Goal: Task Accomplishment & Management: Manage account settings

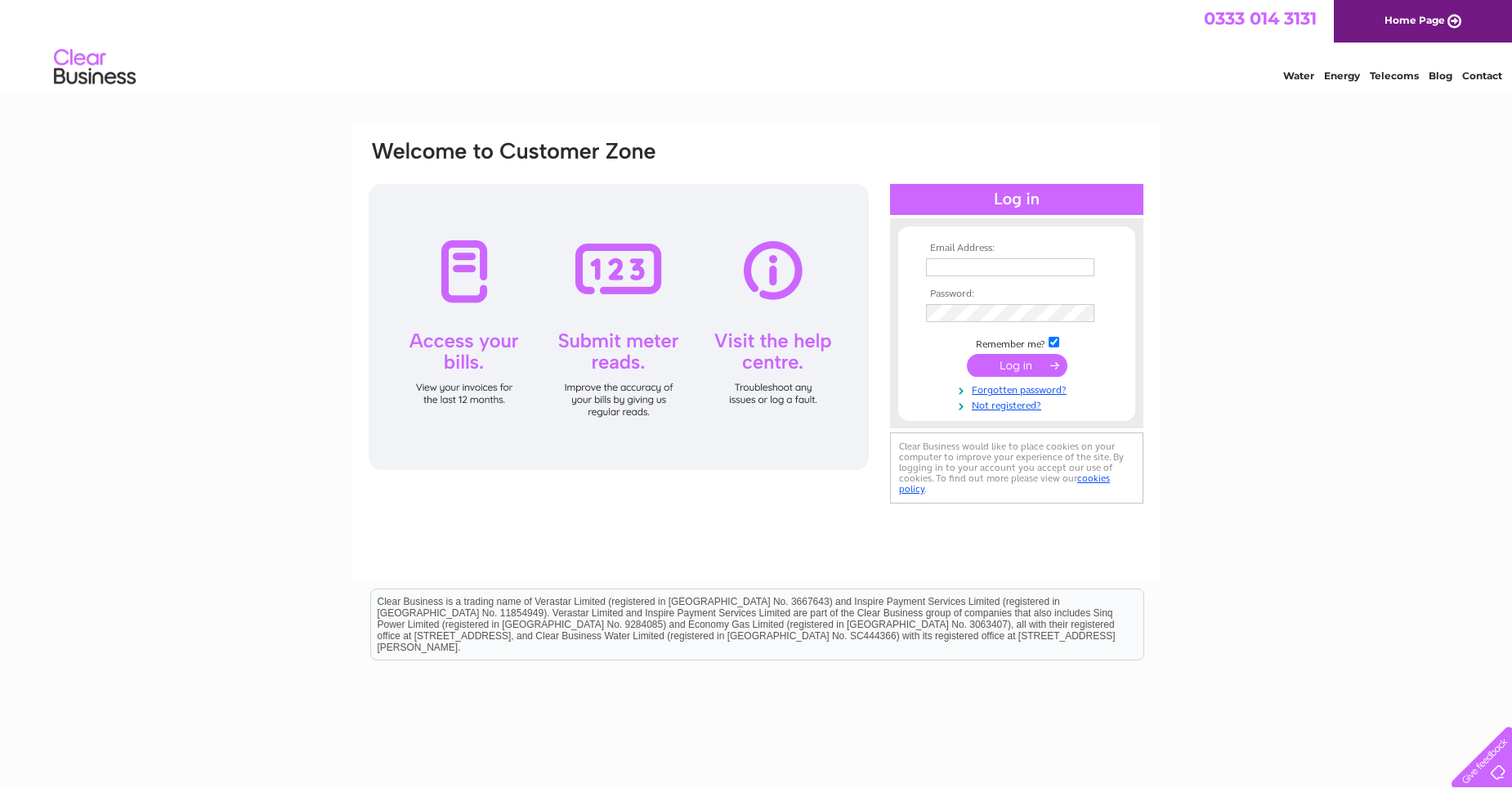
type input "kerrie.thompson@ipm-pensions.co.uk"
click at [1021, 361] on input "submit" at bounding box center [1017, 365] width 101 height 23
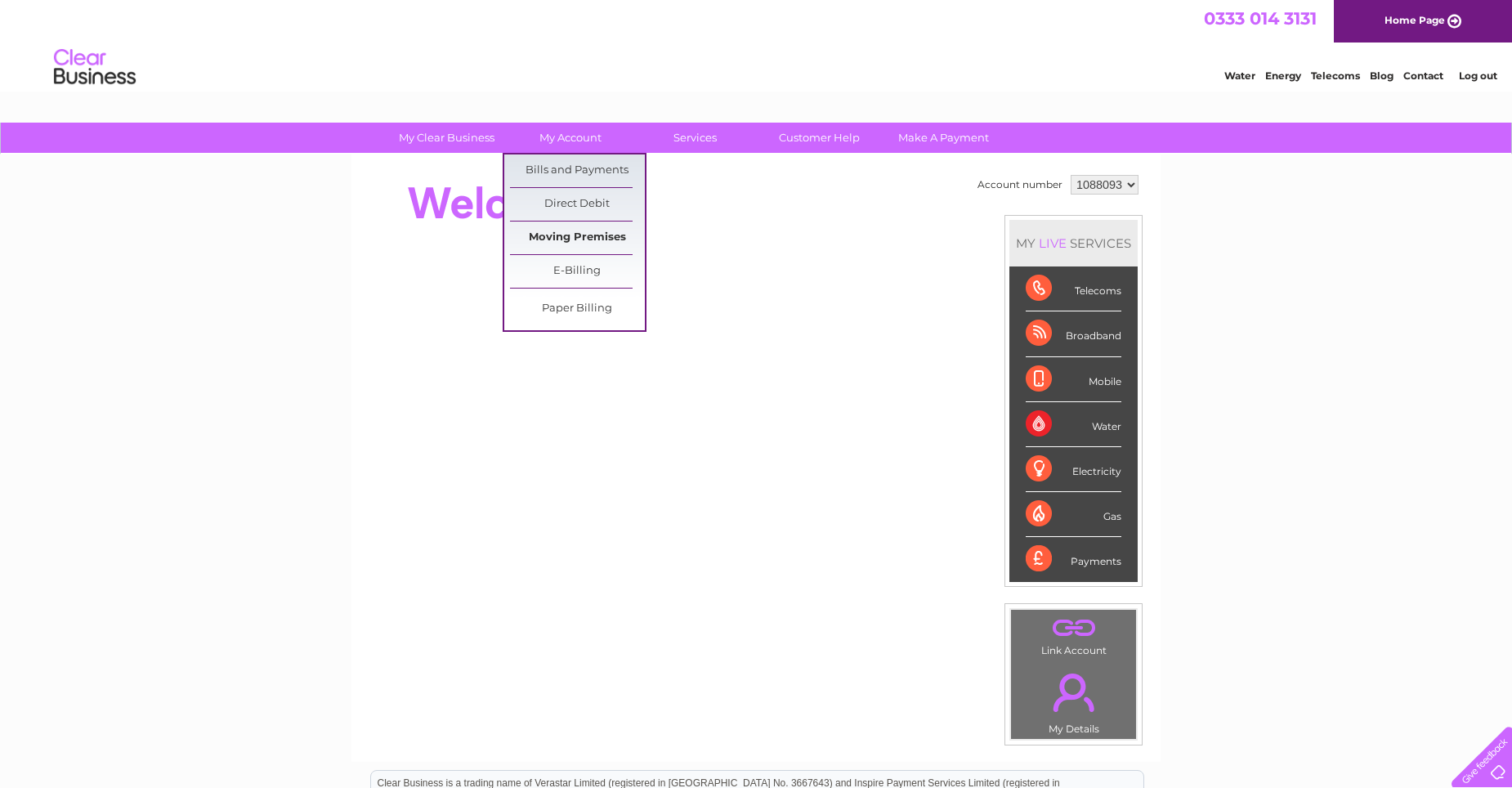
click at [554, 234] on link "Moving Premises" at bounding box center [577, 238] width 135 height 32
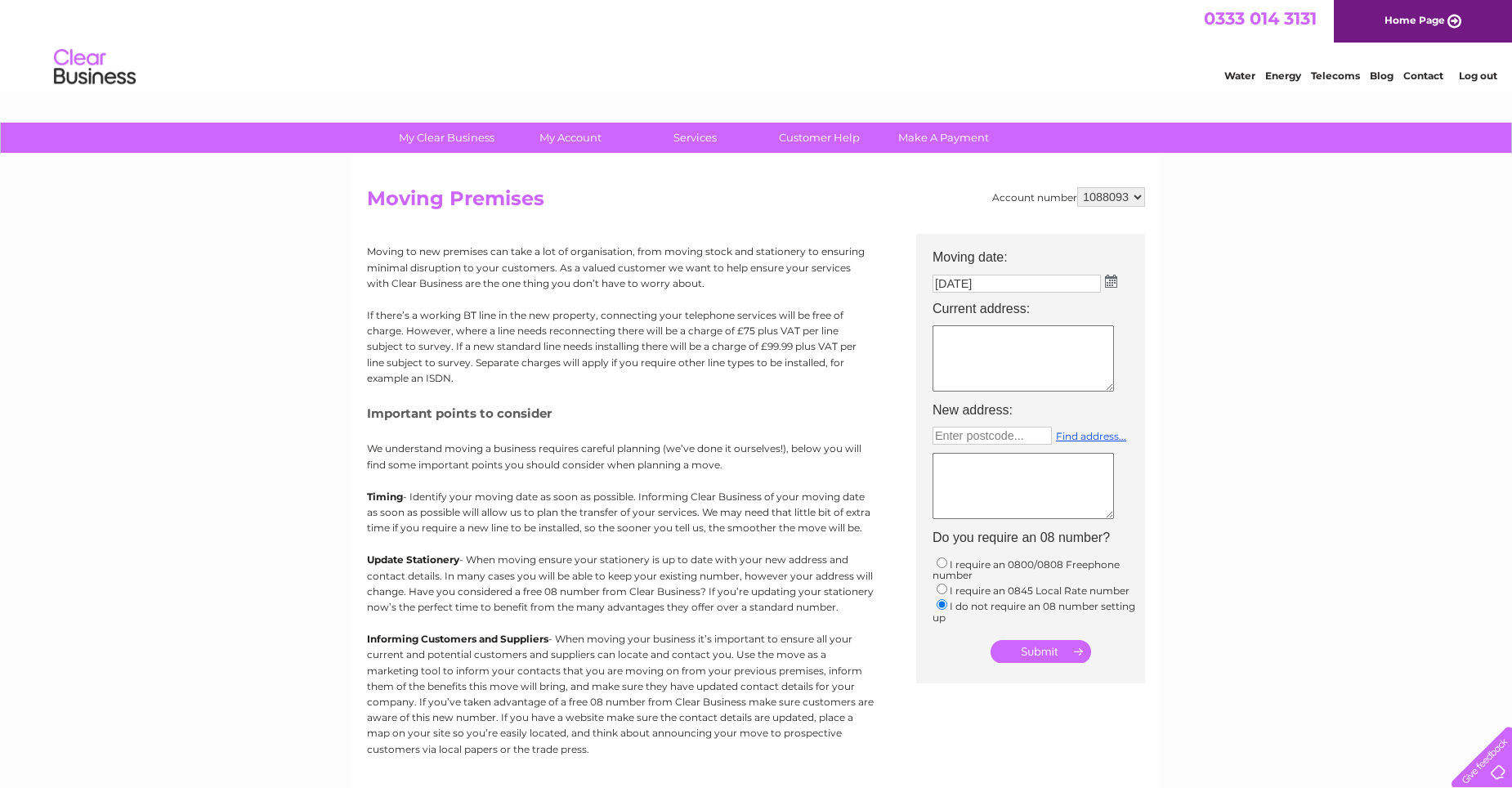
drag, startPoint x: 925, startPoint y: 755, endPoint x: 935, endPoint y: 722, distance: 34.5
click at [925, 754] on div "Account number 1088093 Moving Premises Moving to new premises can take a lot of…" at bounding box center [756, 485] width 778 height 597
click at [971, 291] on input "12/08/2025" at bounding box center [1017, 283] width 168 height 18
click at [1116, 278] on td "12/08/2025" at bounding box center [1039, 285] width 229 height 28
click at [1106, 285] on img at bounding box center [1111, 280] width 12 height 13
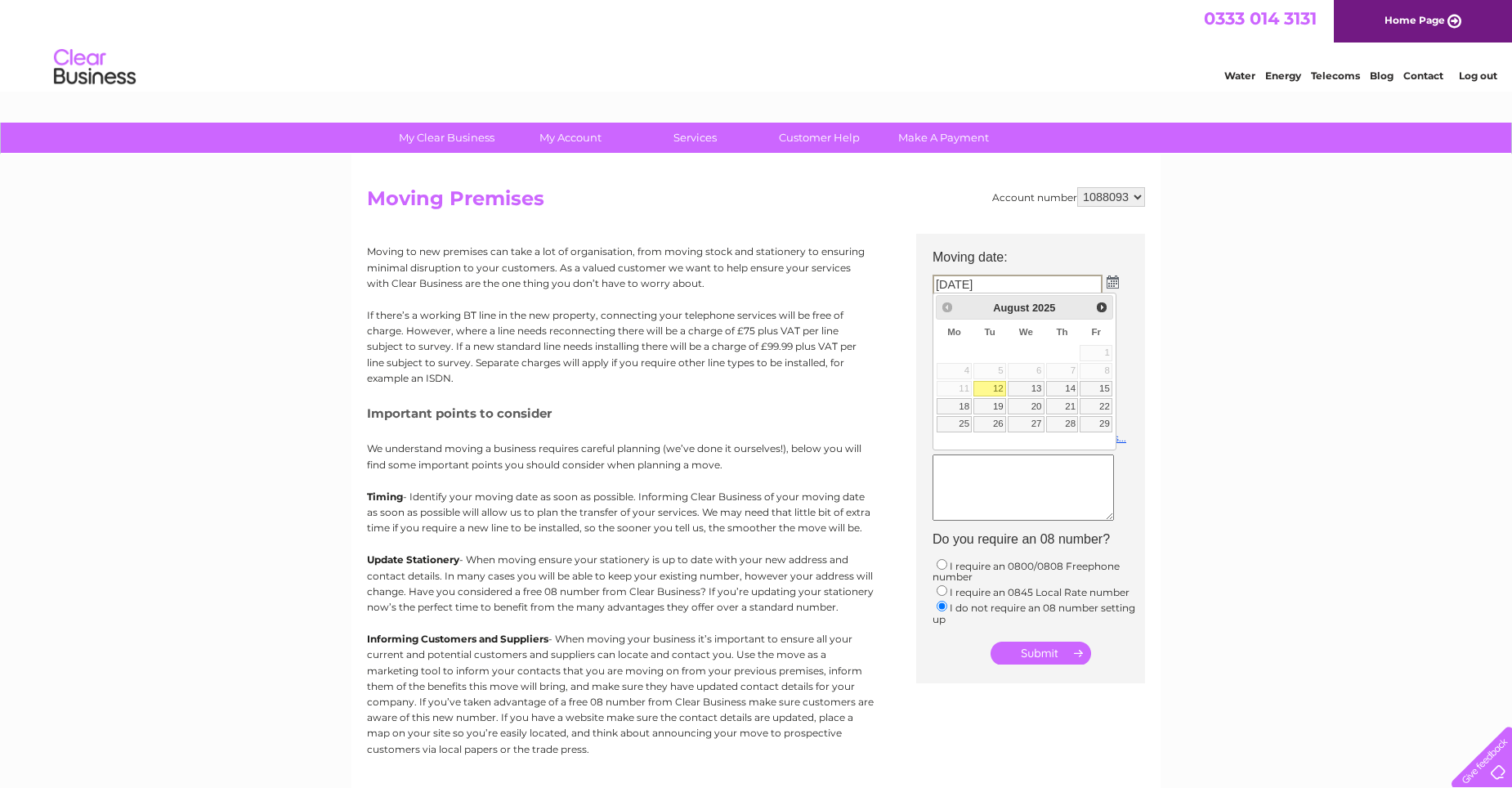
click at [937, 303] on div "Prev Next August 2025" at bounding box center [1024, 307] width 179 height 25
click at [946, 305] on div "Prev Next August 2025" at bounding box center [1024, 307] width 179 height 25
click at [947, 309] on div "Prev Next August 2025" at bounding box center [1024, 307] width 179 height 25
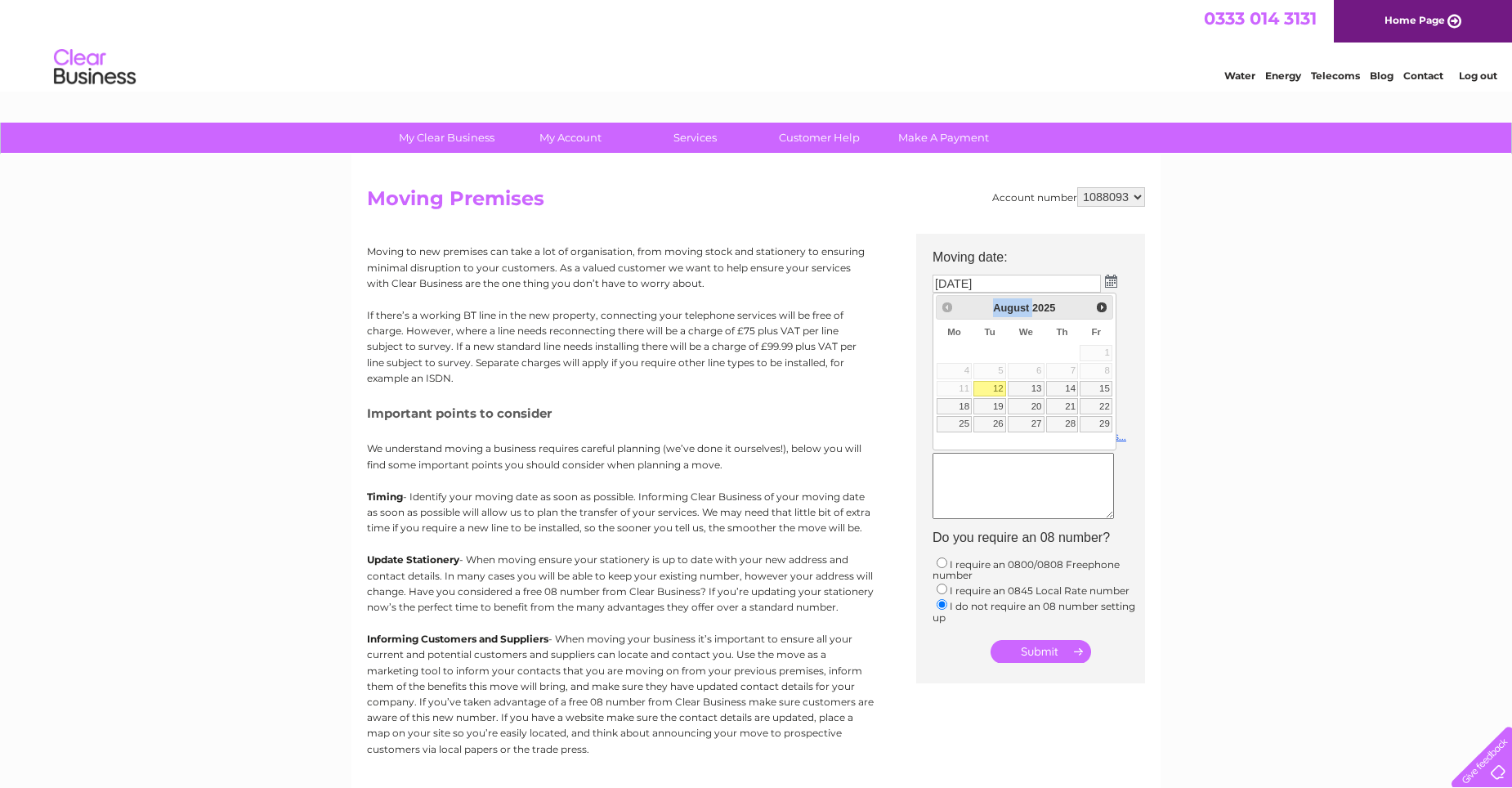
click at [947, 309] on div "Prev Next August 2025" at bounding box center [1024, 307] width 179 height 25
drag, startPoint x: 947, startPoint y: 309, endPoint x: 1104, endPoint y: 311, distance: 157.0
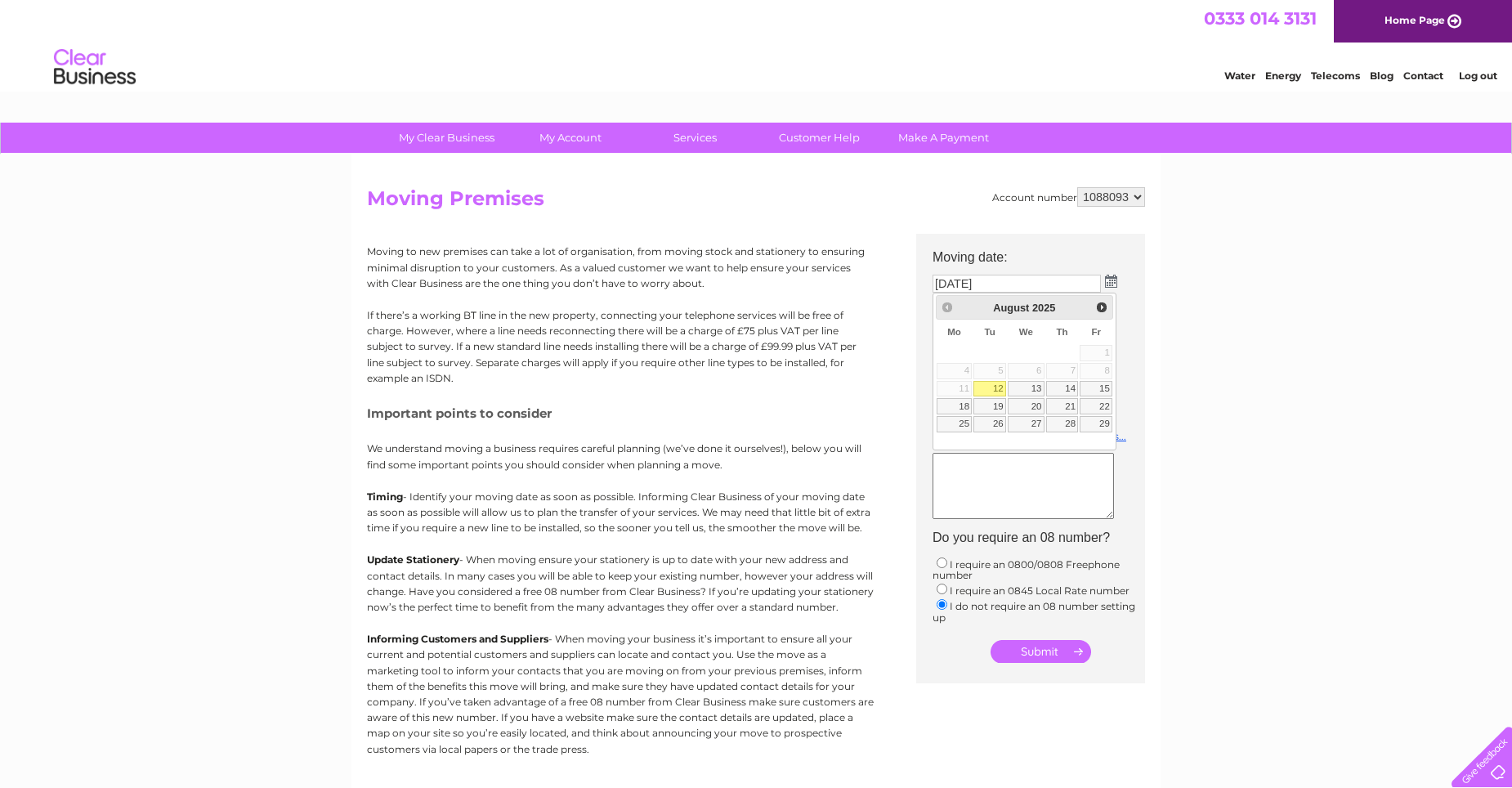
click at [1104, 311] on span "Next" at bounding box center [1101, 307] width 13 height 13
click at [948, 309] on span "Prev" at bounding box center [946, 307] width 13 height 13
click at [948, 309] on div "Prev Next August 2025" at bounding box center [1024, 307] width 179 height 25
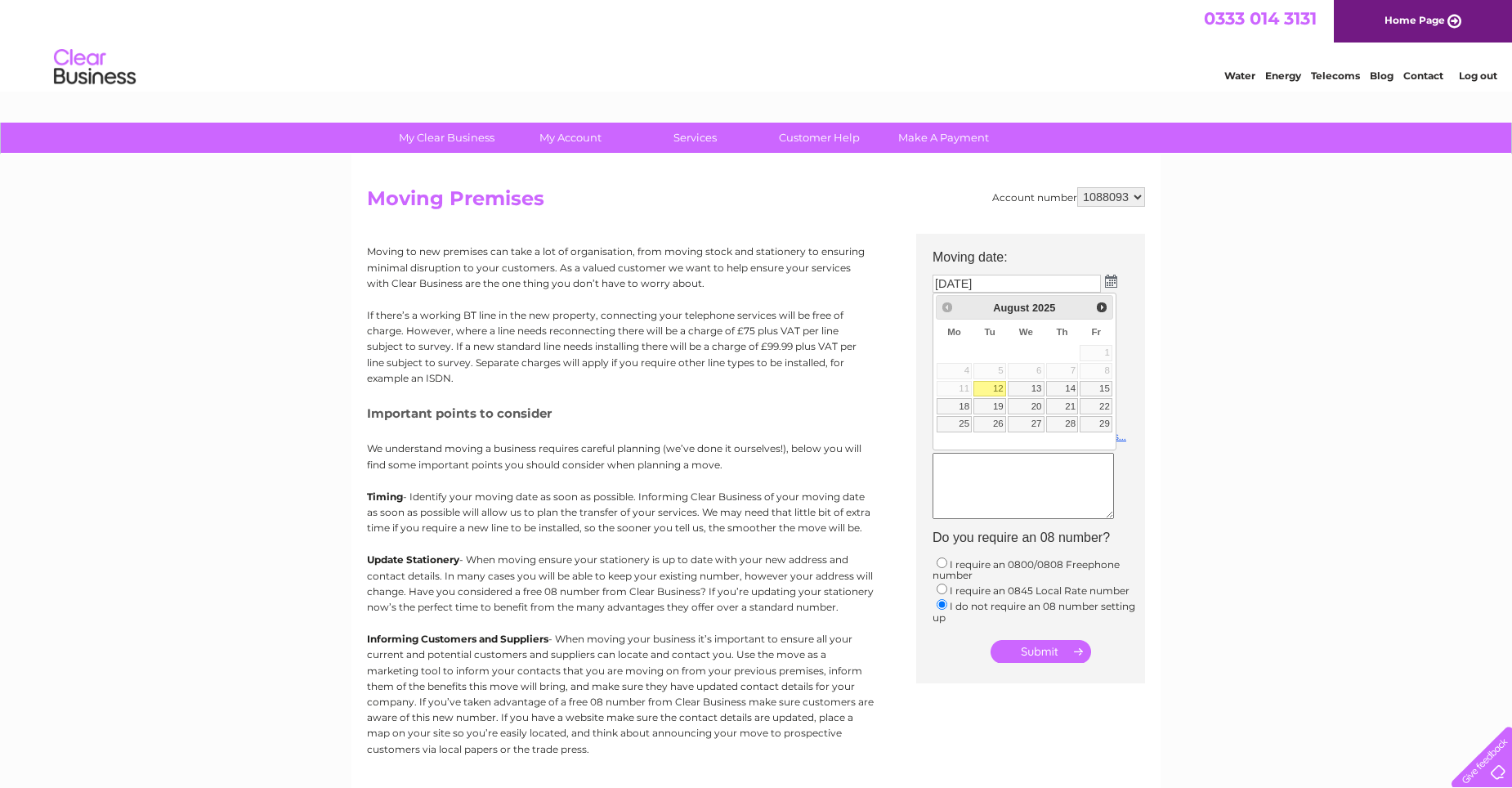
click at [948, 309] on div "Prev Next August 2025" at bounding box center [1024, 307] width 179 height 25
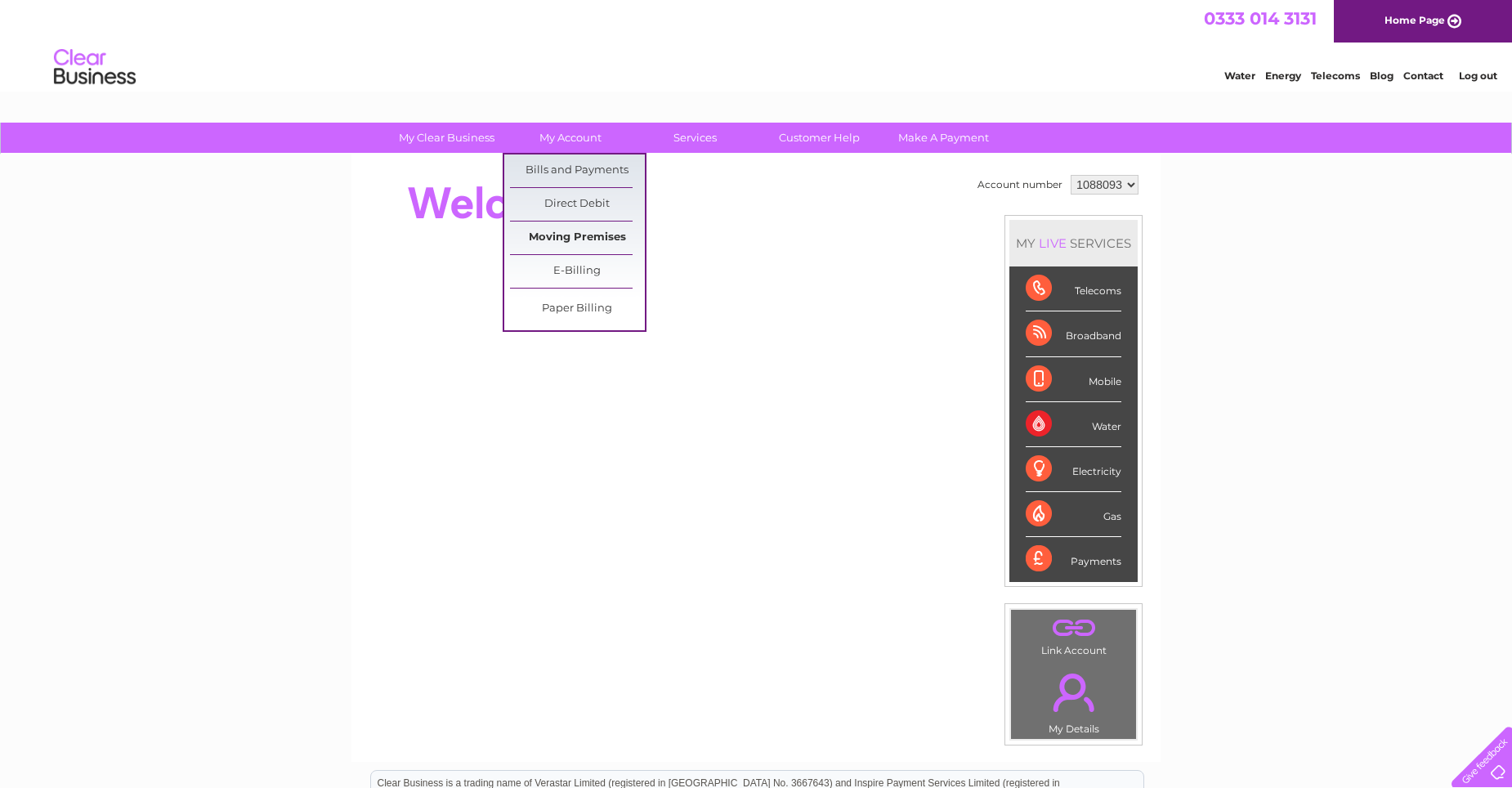
click at [572, 232] on link "Moving Premises" at bounding box center [577, 238] width 135 height 32
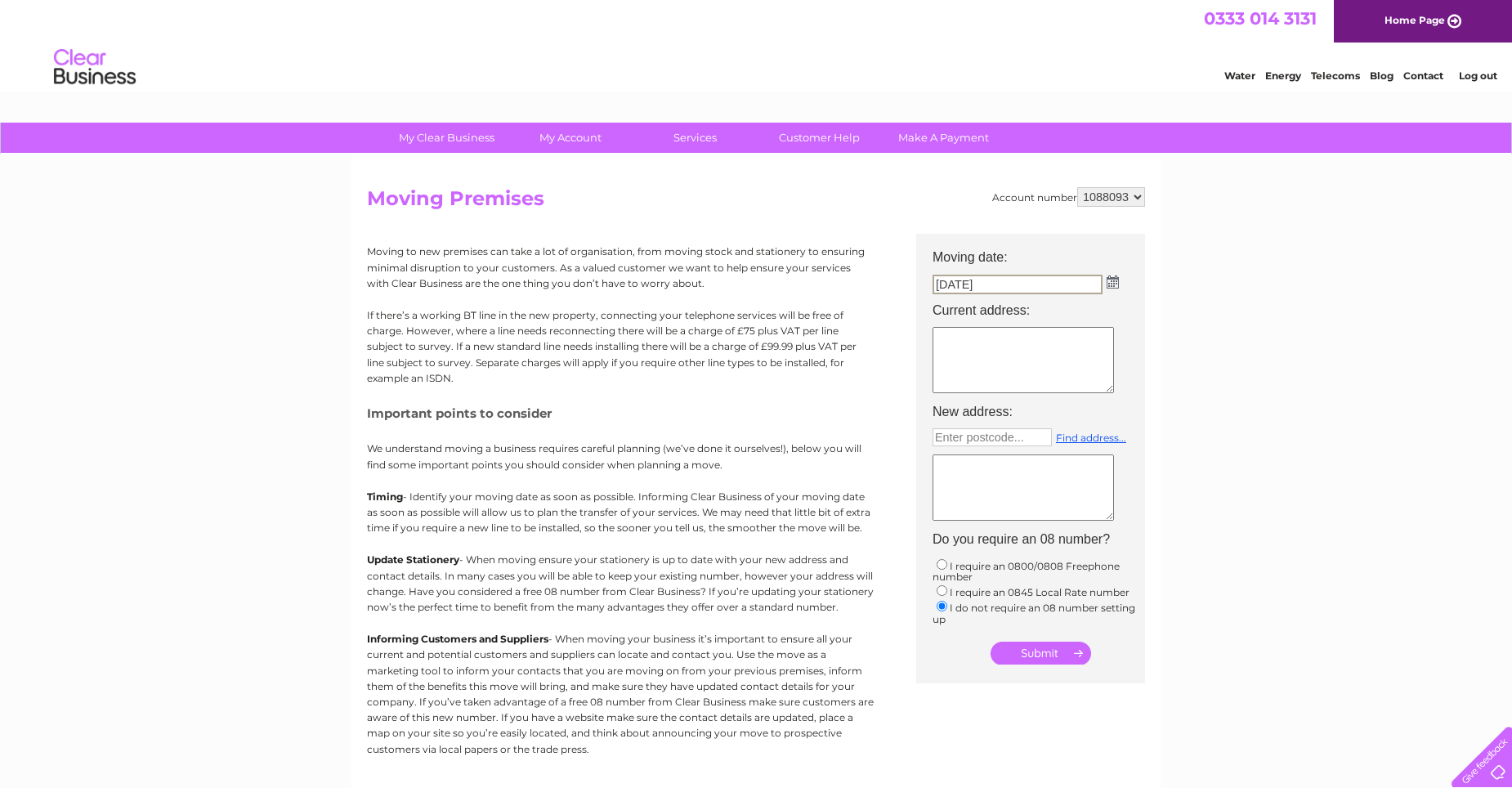
click at [939, 285] on input "[DATE]" at bounding box center [1017, 284] width 170 height 20
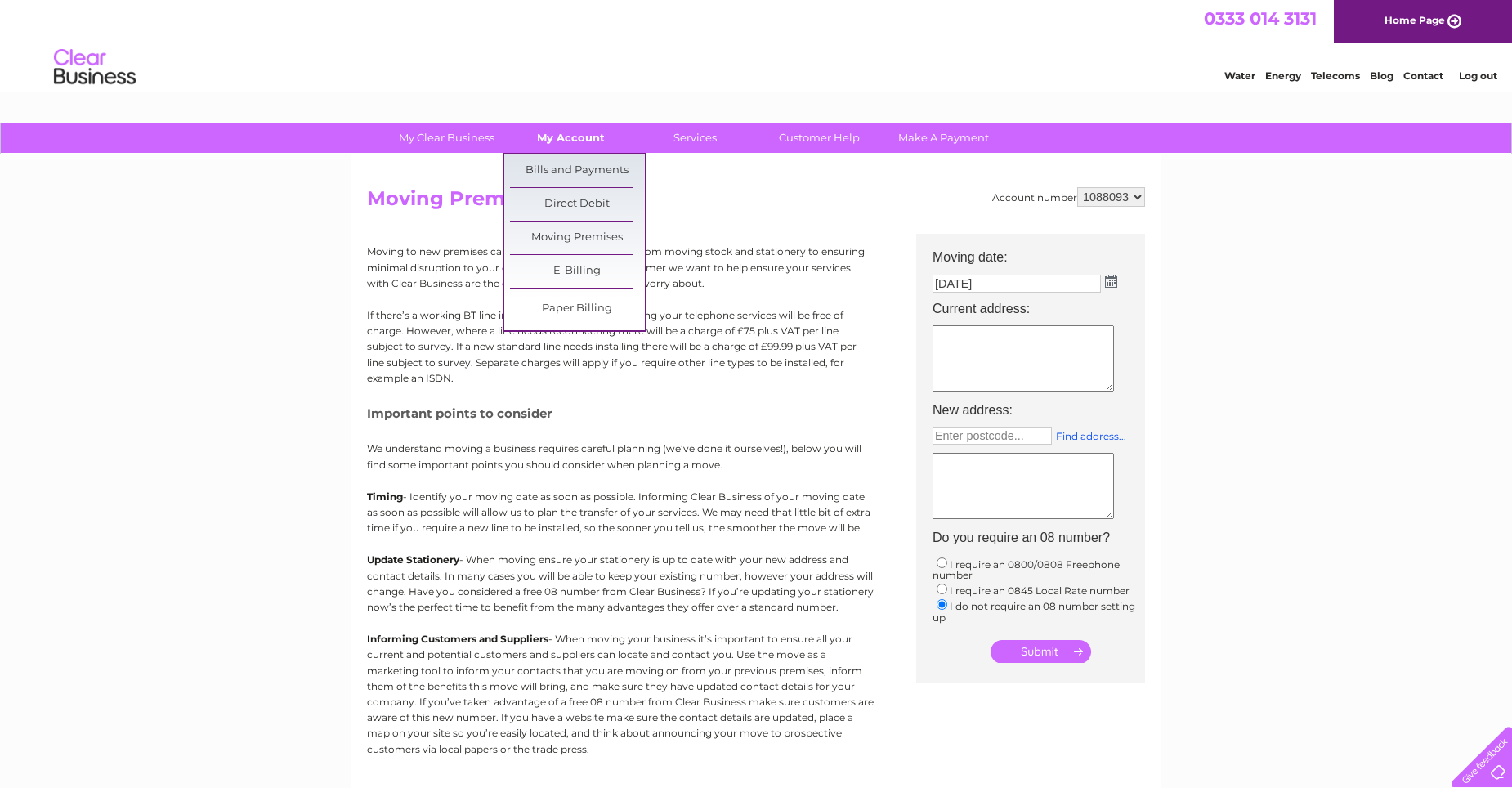
click at [550, 135] on link "My Account" at bounding box center [571, 138] width 135 height 30
click at [537, 157] on link "Bills and Payments" at bounding box center [577, 171] width 135 height 32
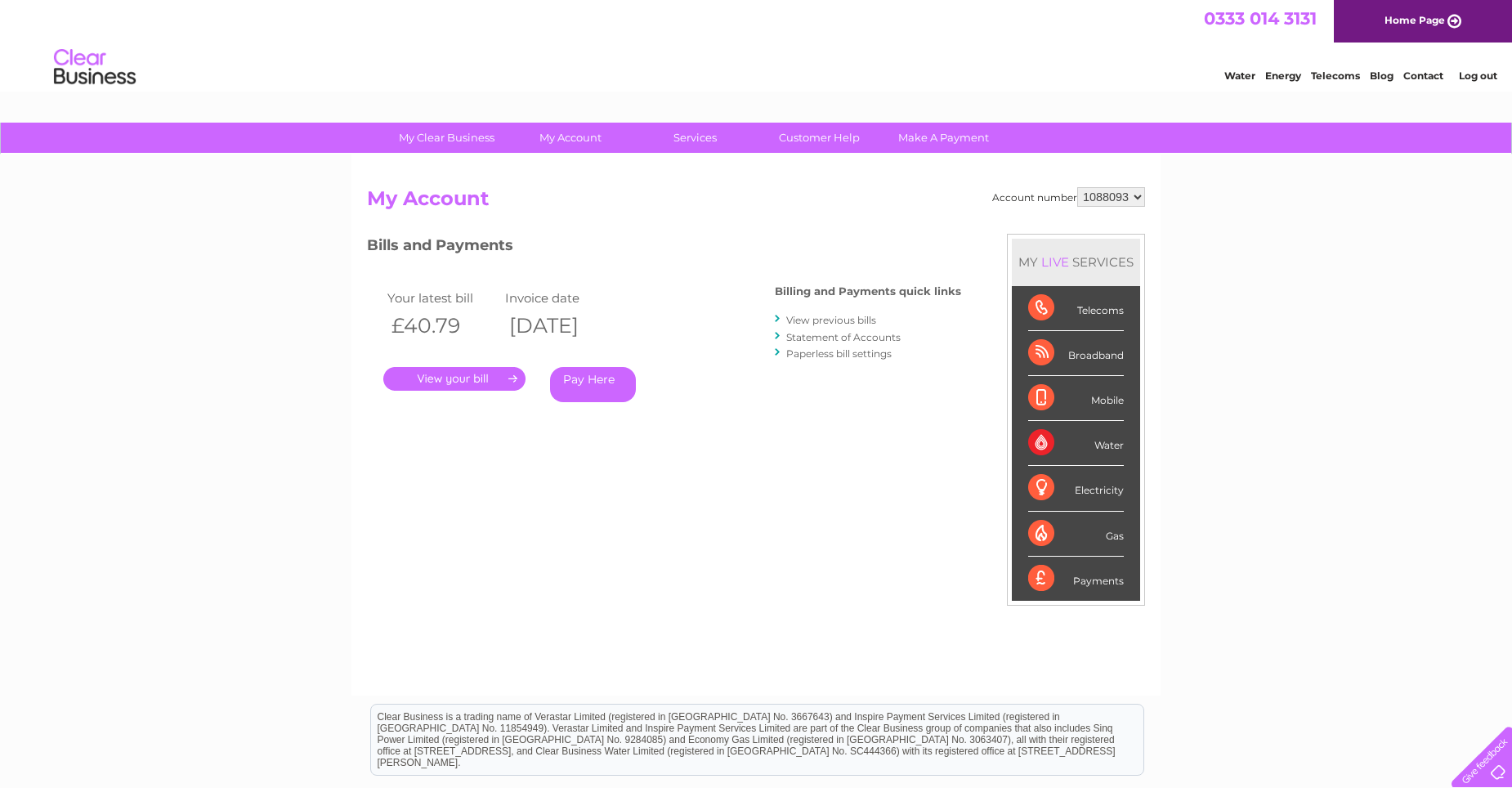
click at [446, 374] on link "." at bounding box center [454, 379] width 142 height 24
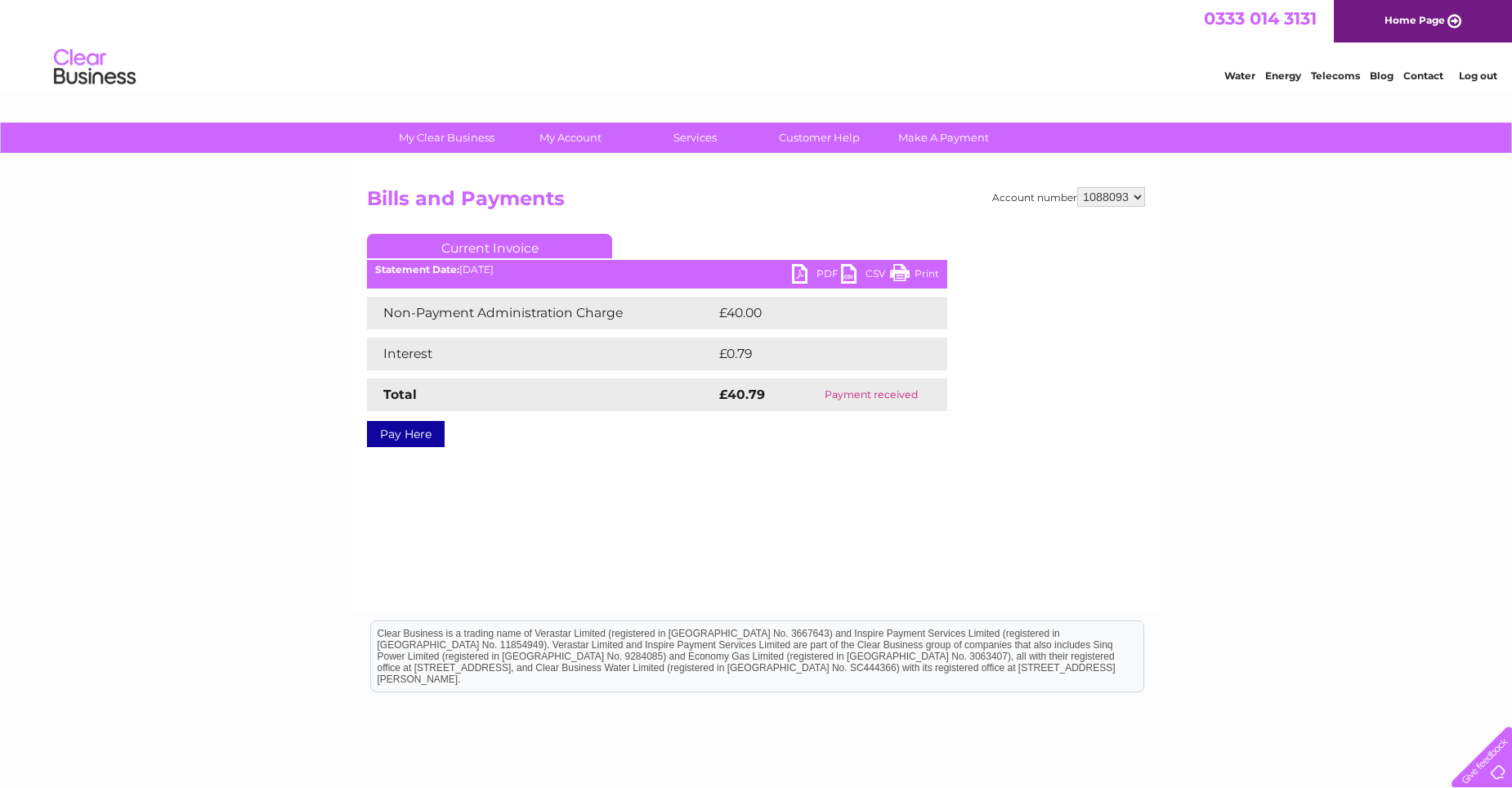
click at [819, 275] on link "PDF" at bounding box center [816, 276] width 49 height 24
click at [802, 274] on link "PDF" at bounding box center [816, 276] width 49 height 24
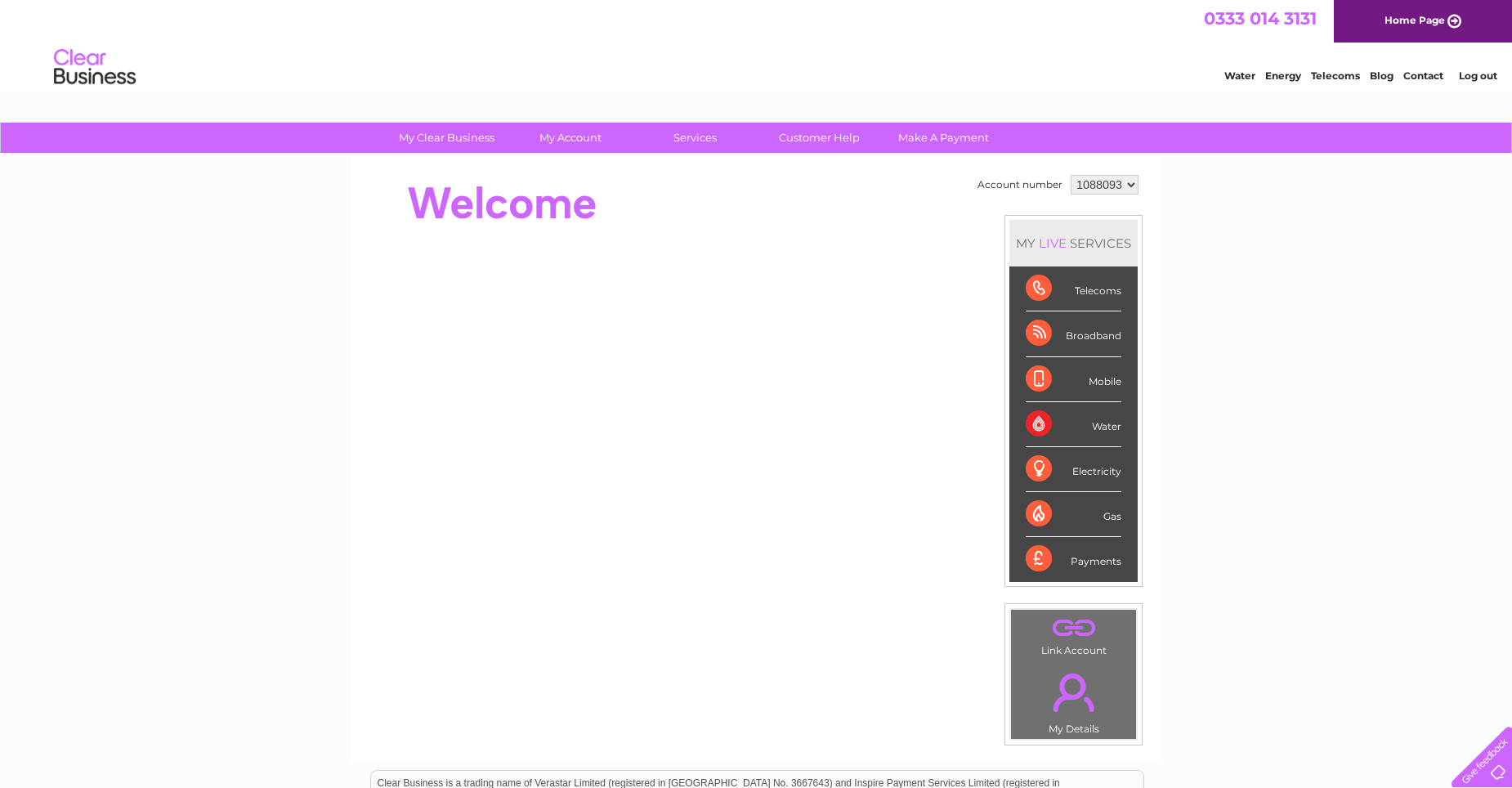
click at [1133, 189] on select "1088093" at bounding box center [1104, 185] width 67 height 20
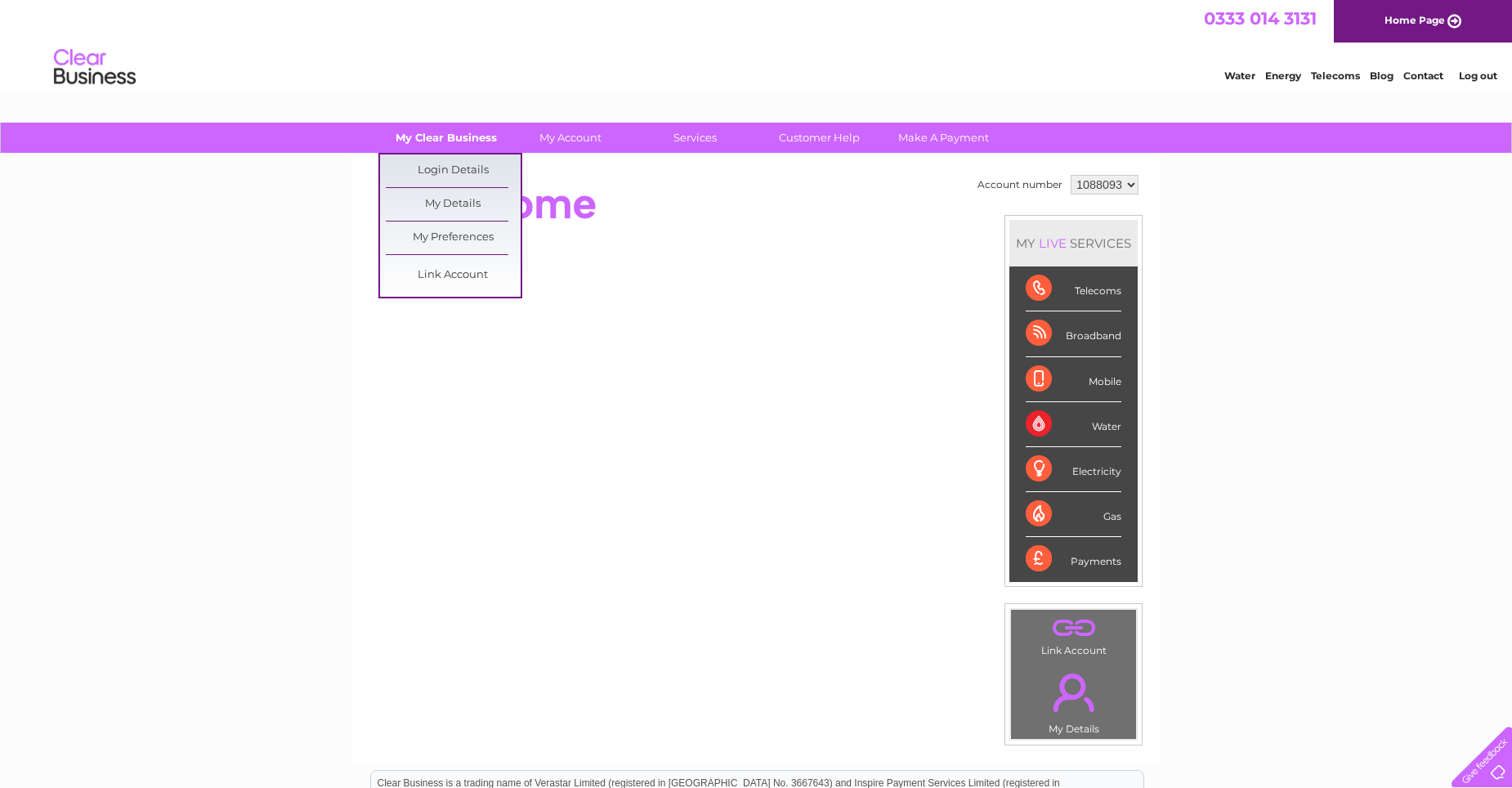
click at [442, 139] on link "My Clear Business" at bounding box center [447, 138] width 135 height 30
click at [460, 142] on link "My Clear Business" at bounding box center [447, 138] width 135 height 30
click at [454, 203] on link "My Details" at bounding box center [454, 204] width 135 height 32
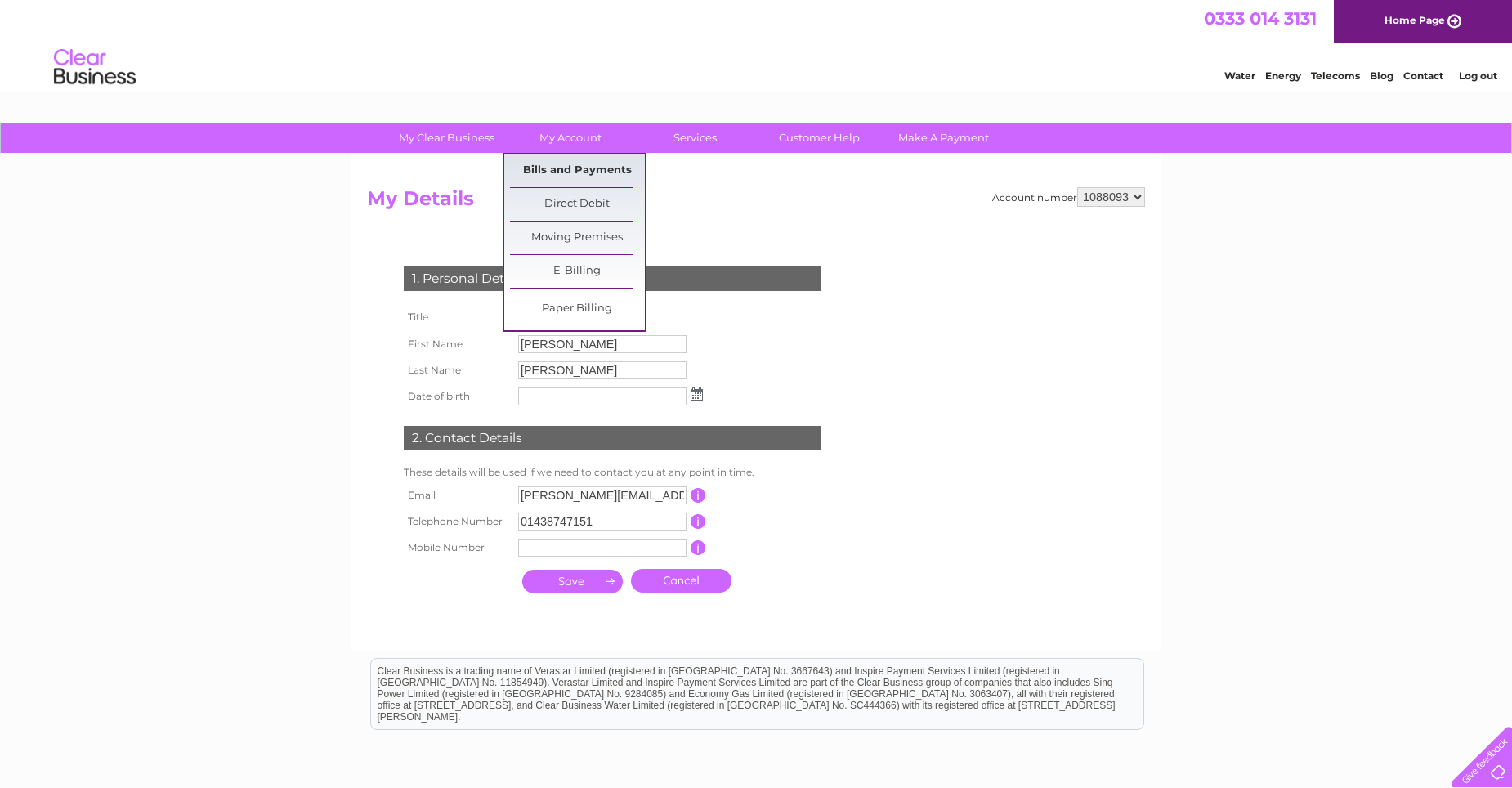
click at [571, 167] on link "Bills and Payments" at bounding box center [577, 171] width 135 height 32
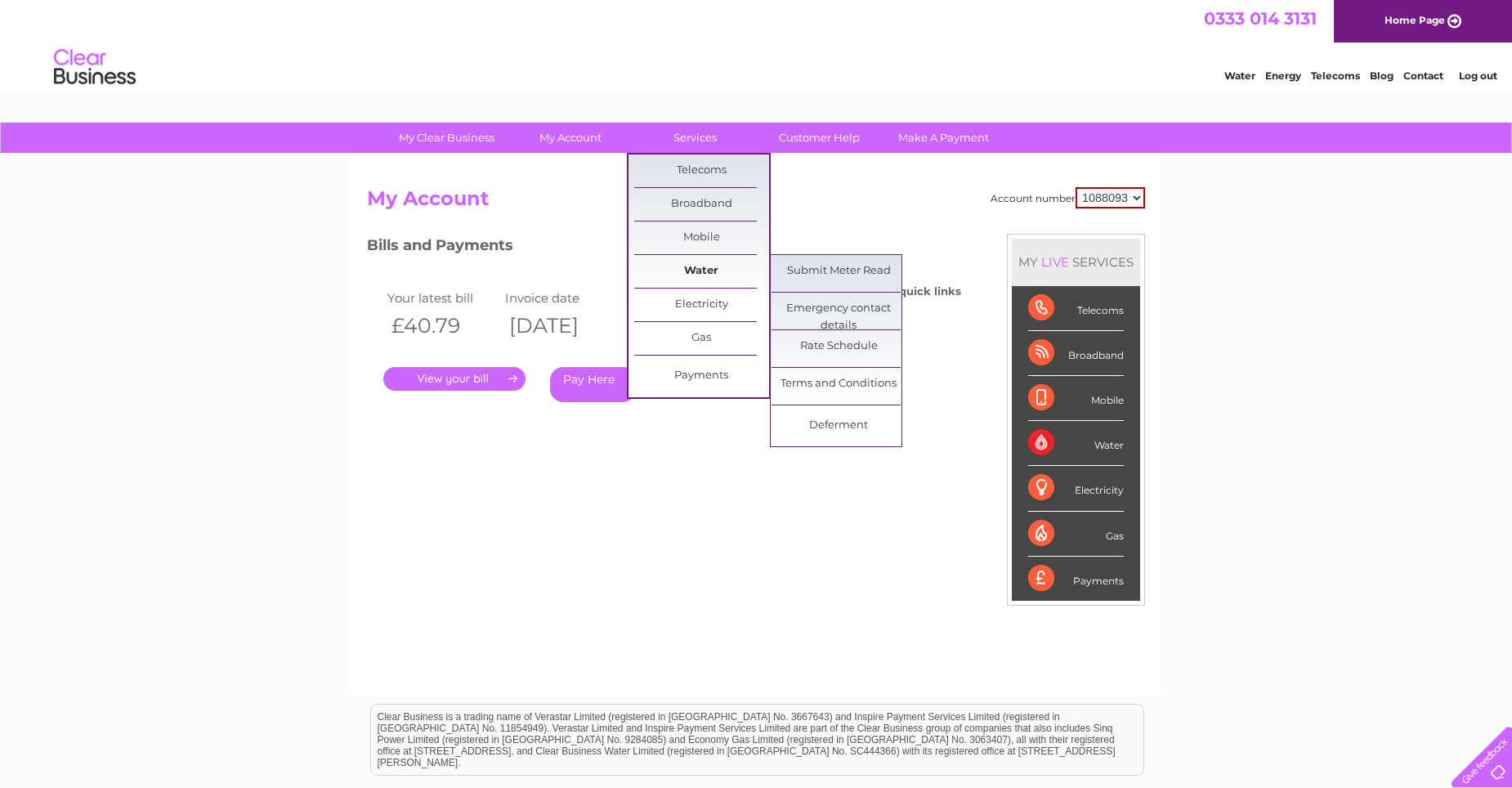
click at [691, 262] on link "Water" at bounding box center [701, 272] width 135 height 32
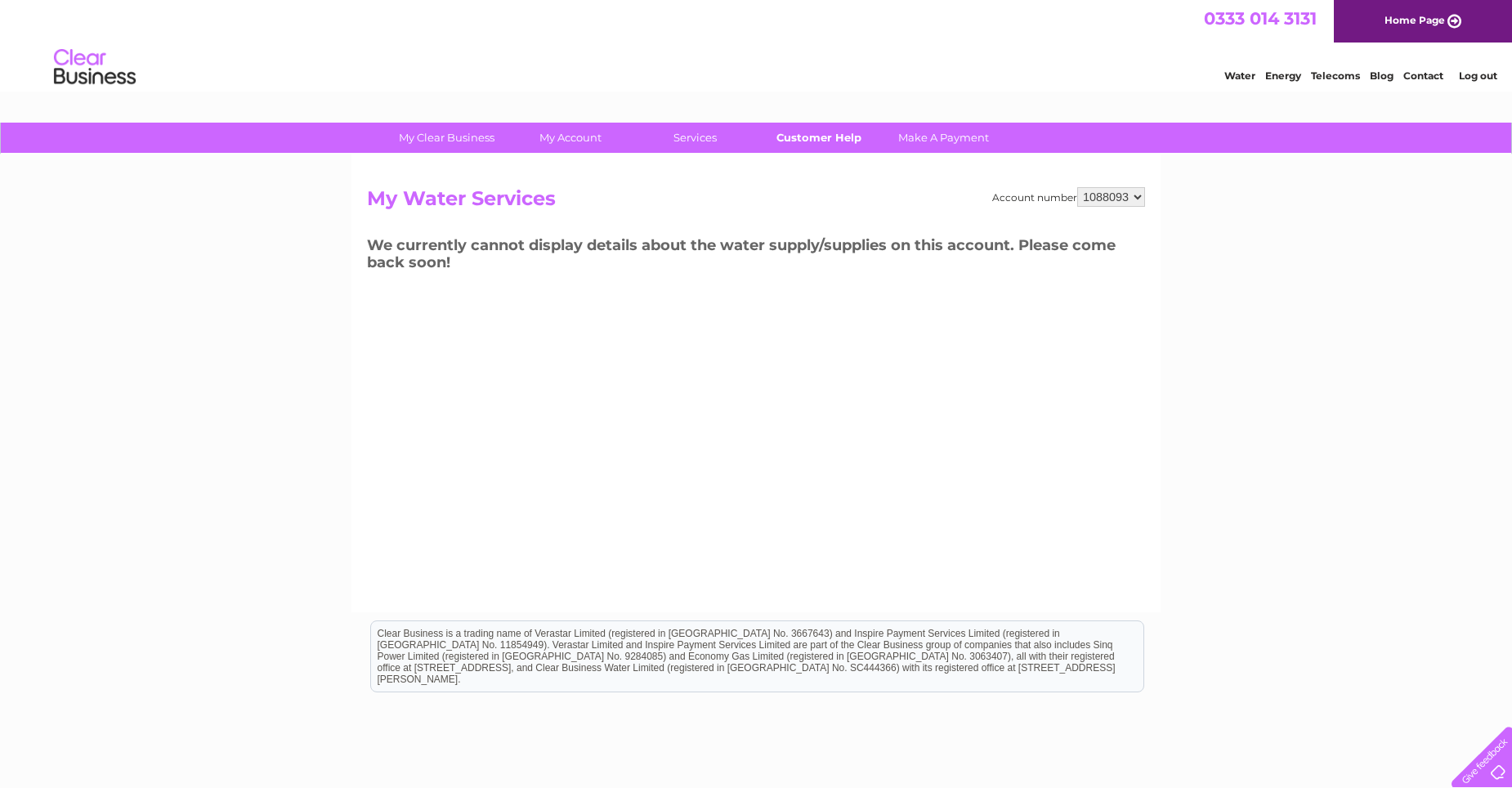
click at [798, 149] on link "Customer Help" at bounding box center [819, 138] width 135 height 30
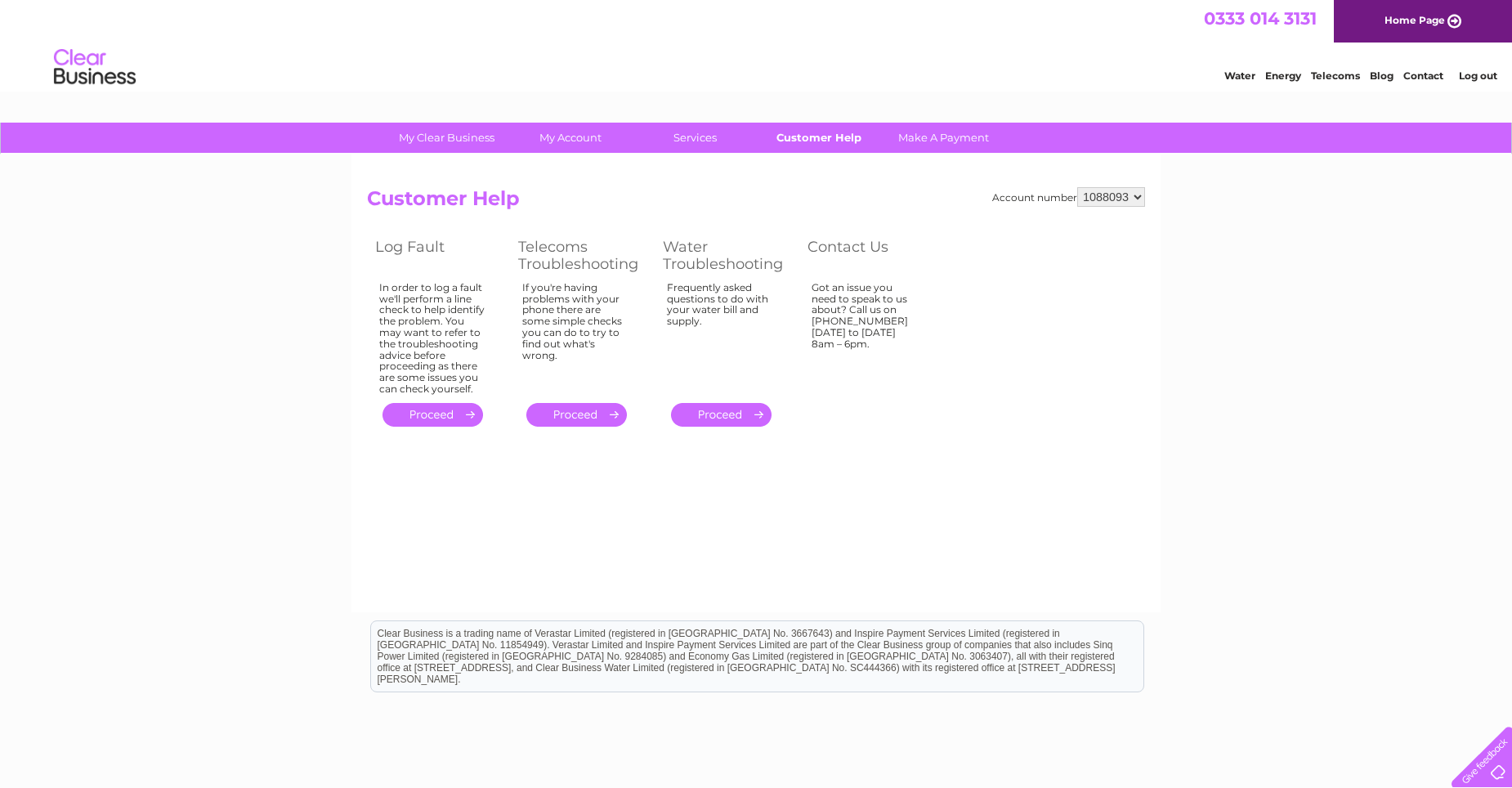
click at [815, 144] on link "Customer Help" at bounding box center [819, 138] width 135 height 30
